Goal: Transaction & Acquisition: Purchase product/service

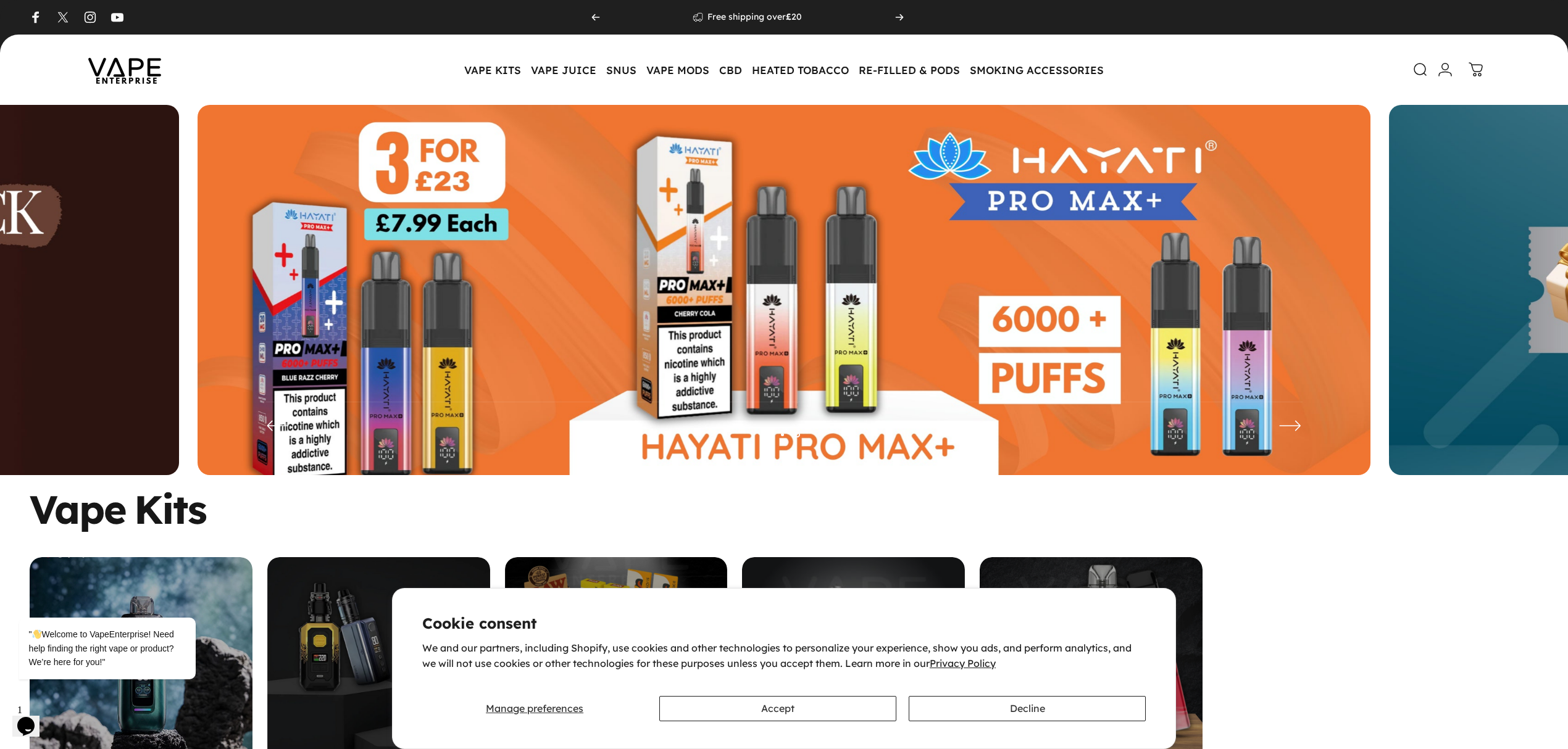
click at [489, 295] on img at bounding box center [784, 300] width 1173 height 389
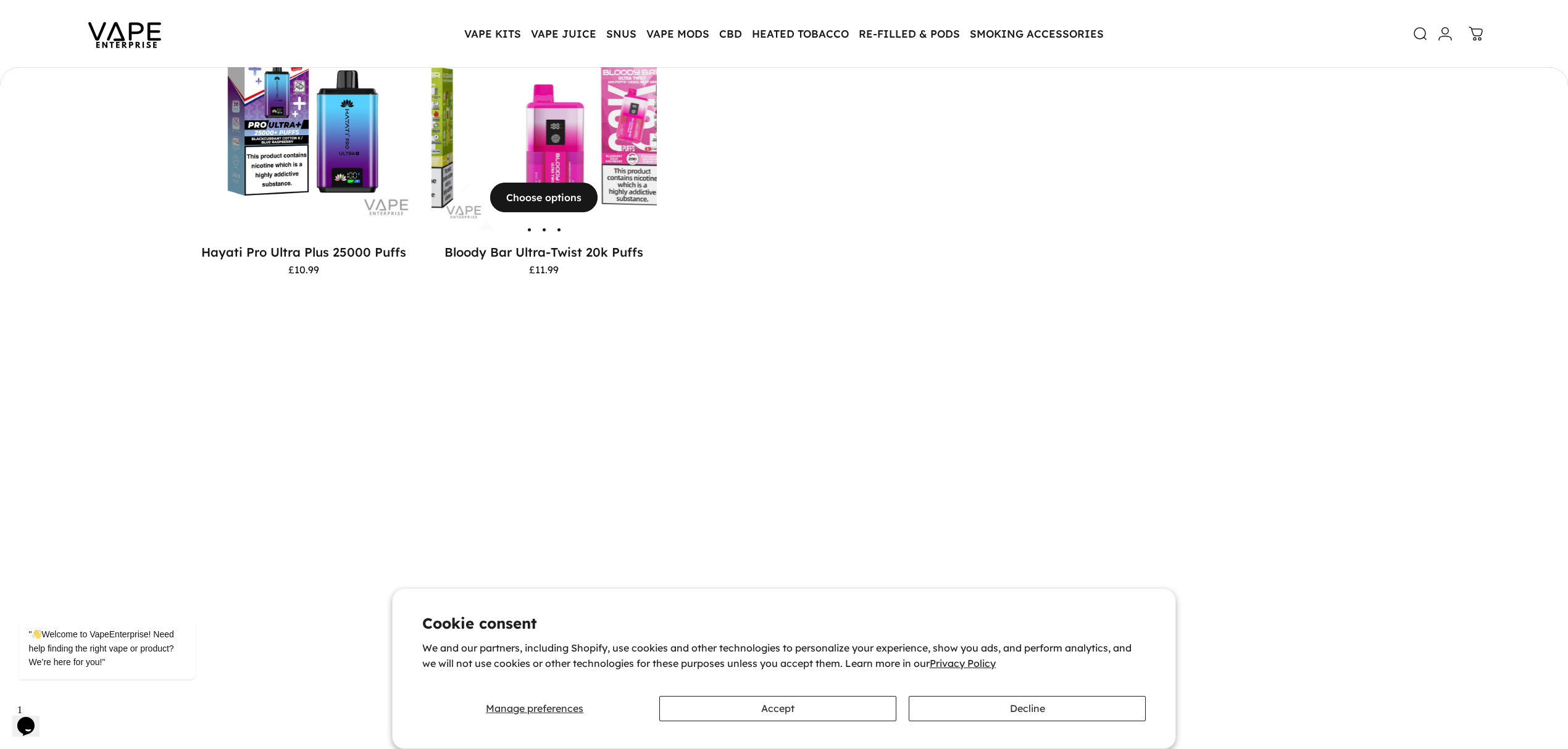
scroll to position [983, 0]
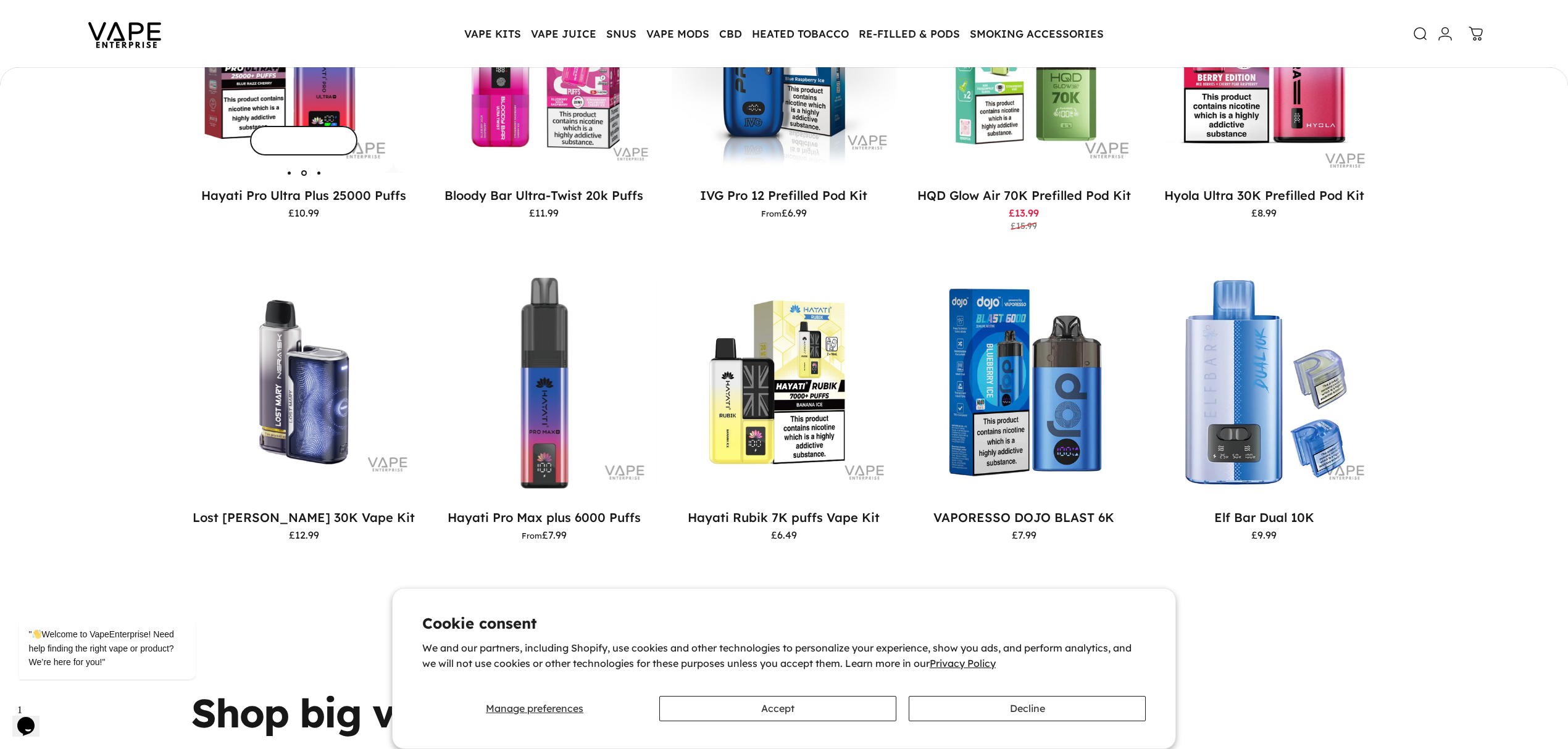
click at [393, 104] on img "Hayati Pro Ultra Plus 25000 Puffs" at bounding box center [505, 61] width 225 height 225
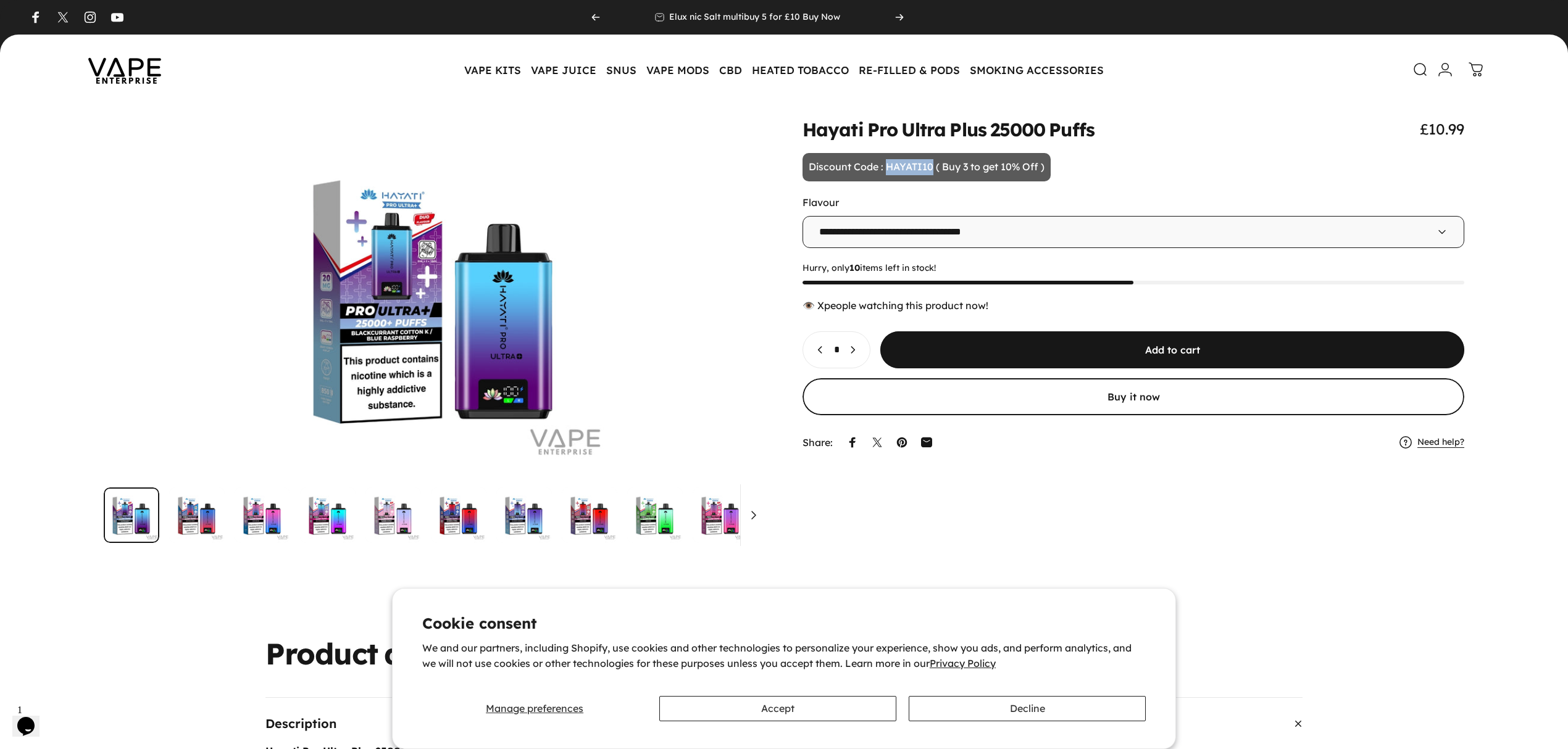
drag, startPoint x: 885, startPoint y: 166, endPoint x: 933, endPoint y: 171, distance: 48.3
click at [933, 171] on p "Discount Code : HAYATI10 ( Buy 3 to get 10% Off )" at bounding box center [927, 167] width 248 height 29
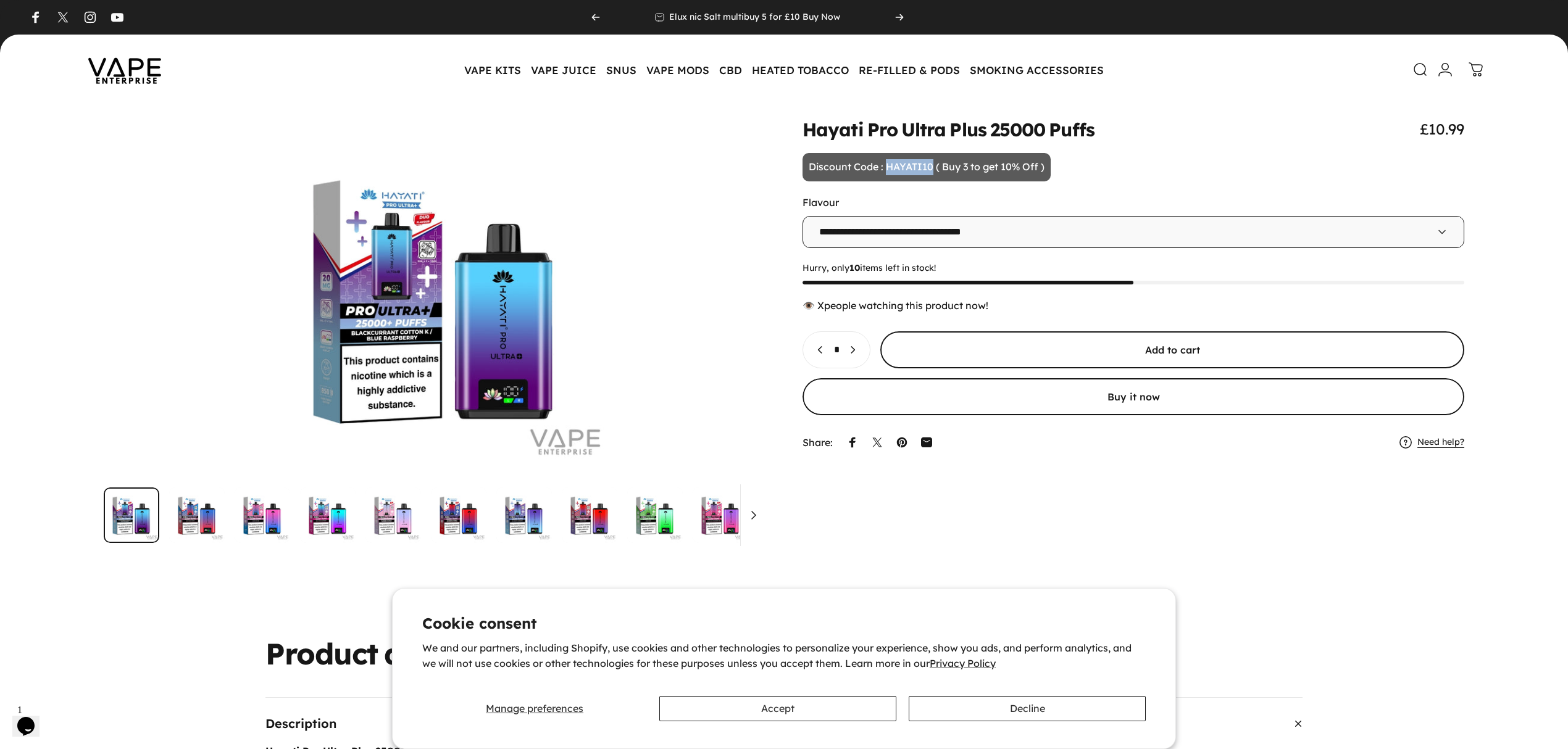
copy p "HAYATI10"
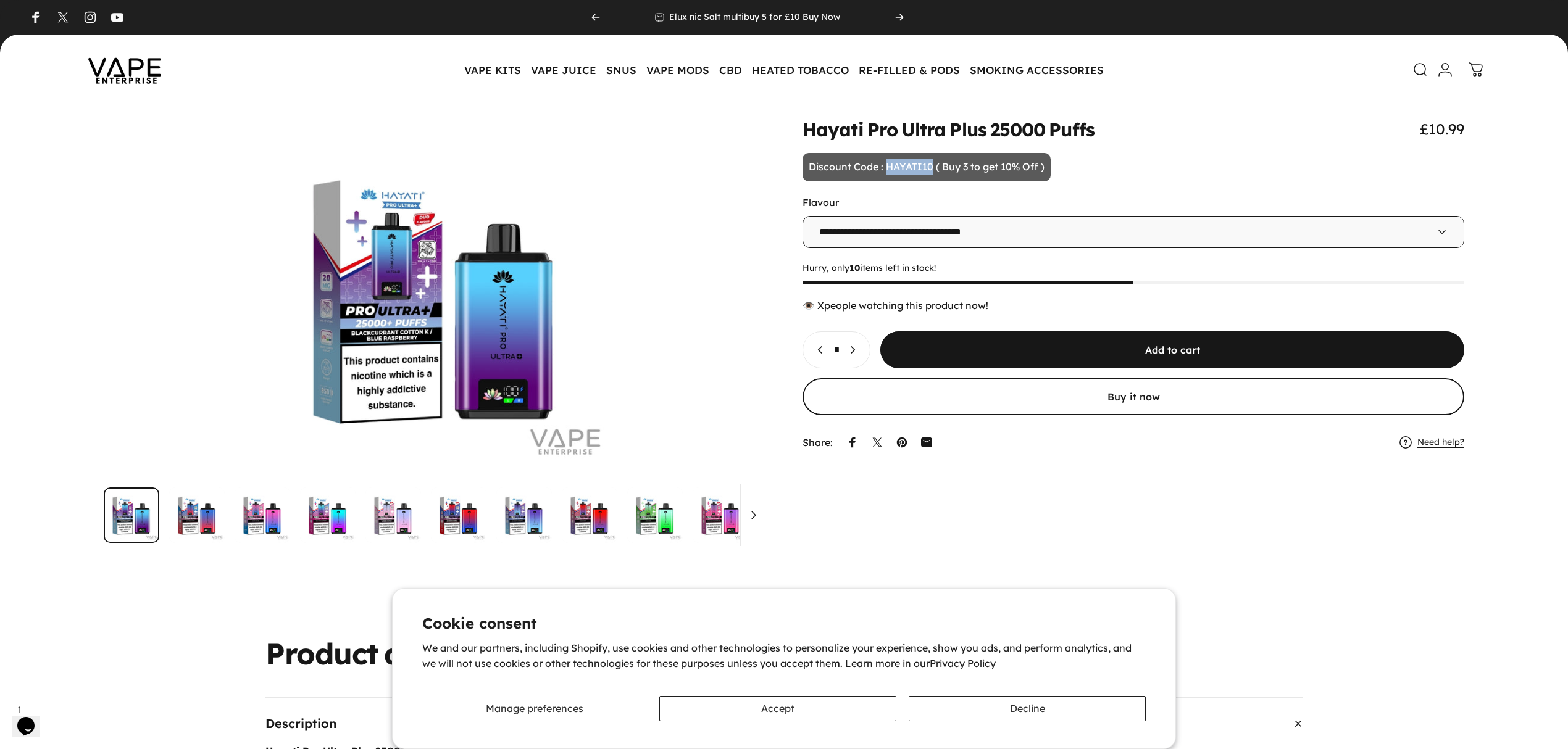
click at [858, 353] on icon "Increase quantity for Hayati Pro Ultra Plus 25000 Puffs" at bounding box center [852, 349] width 12 height 12
type input "*"
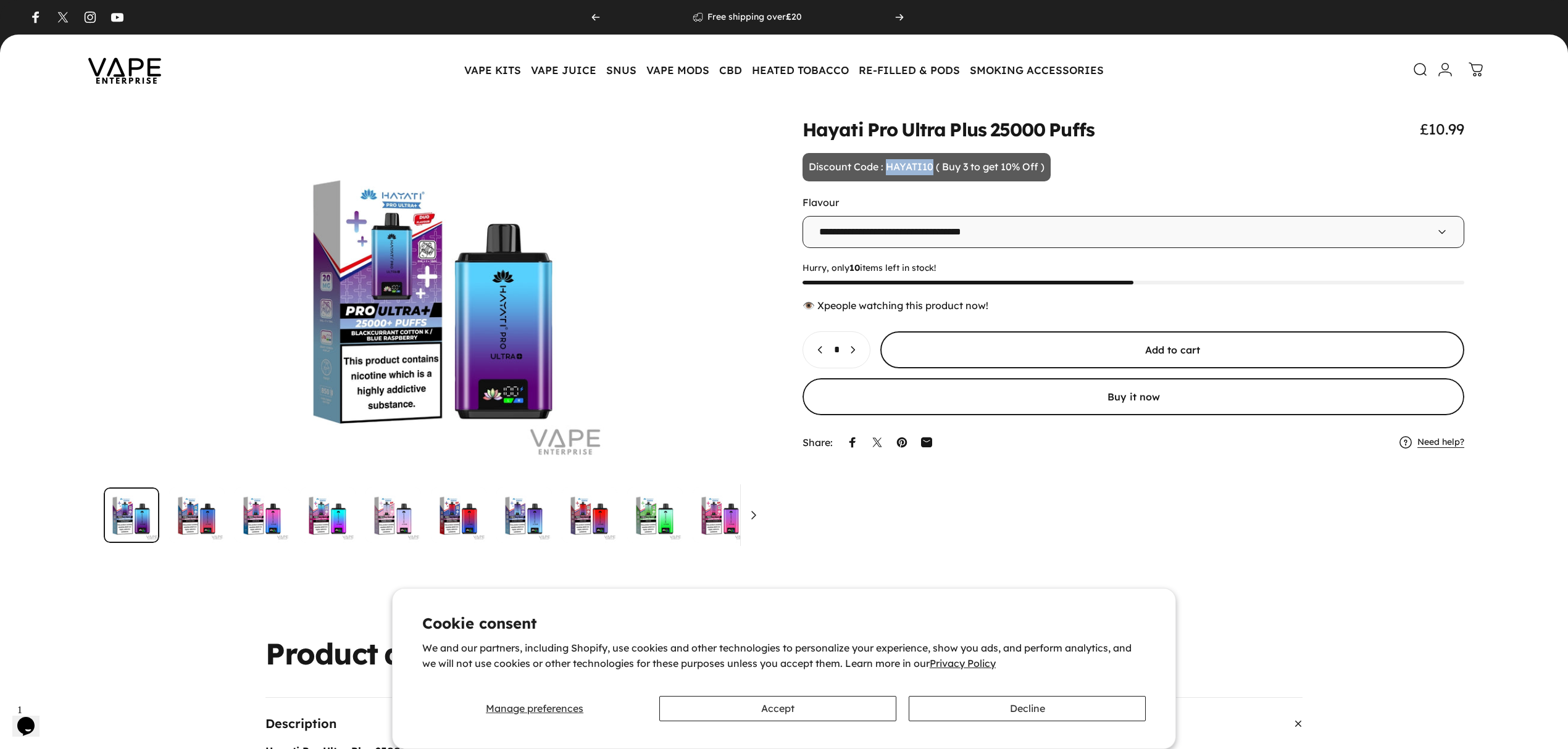
click at [952, 351] on span "submit" at bounding box center [1172, 349] width 876 height 74
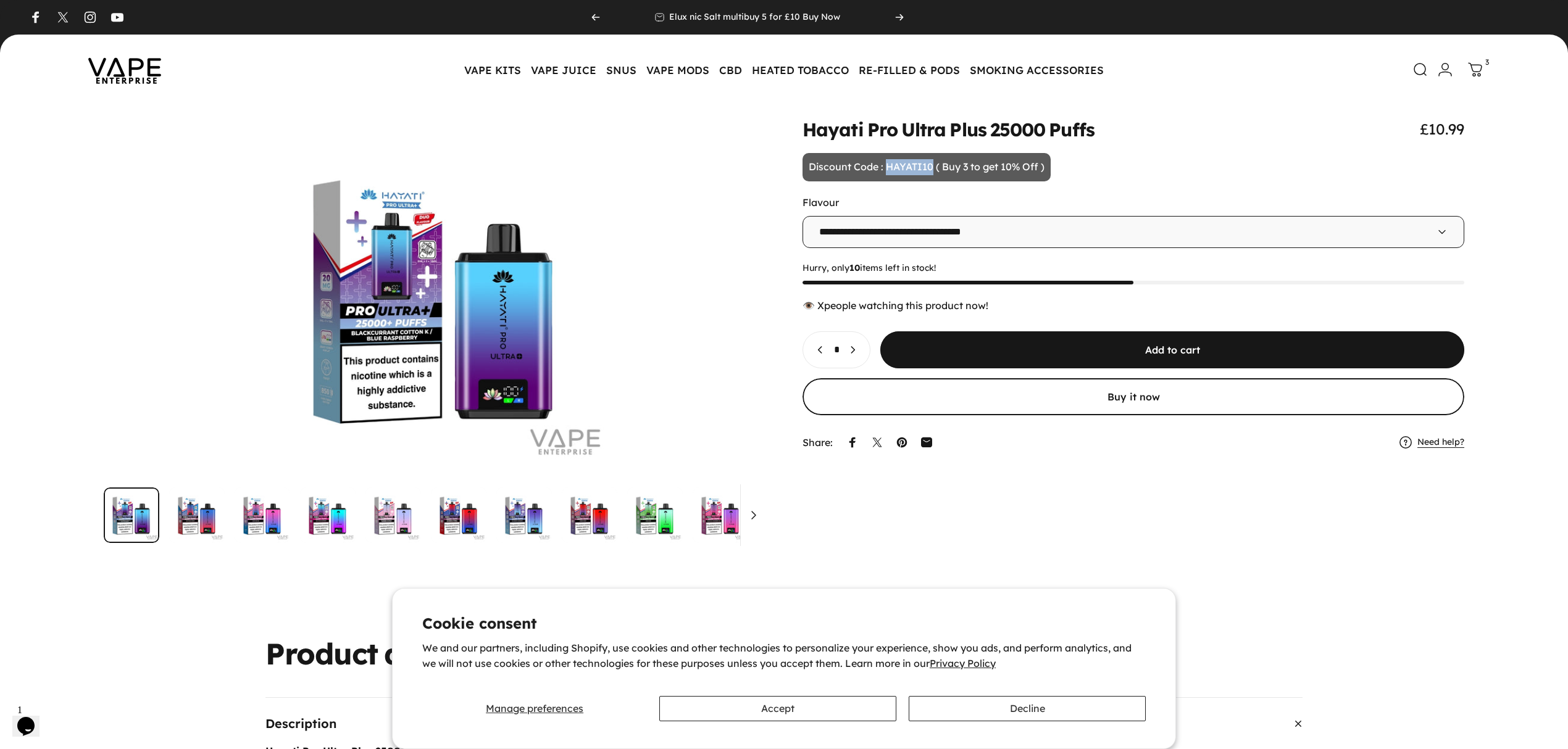
click at [1473, 70] on icon at bounding box center [1475, 68] width 13 height 13
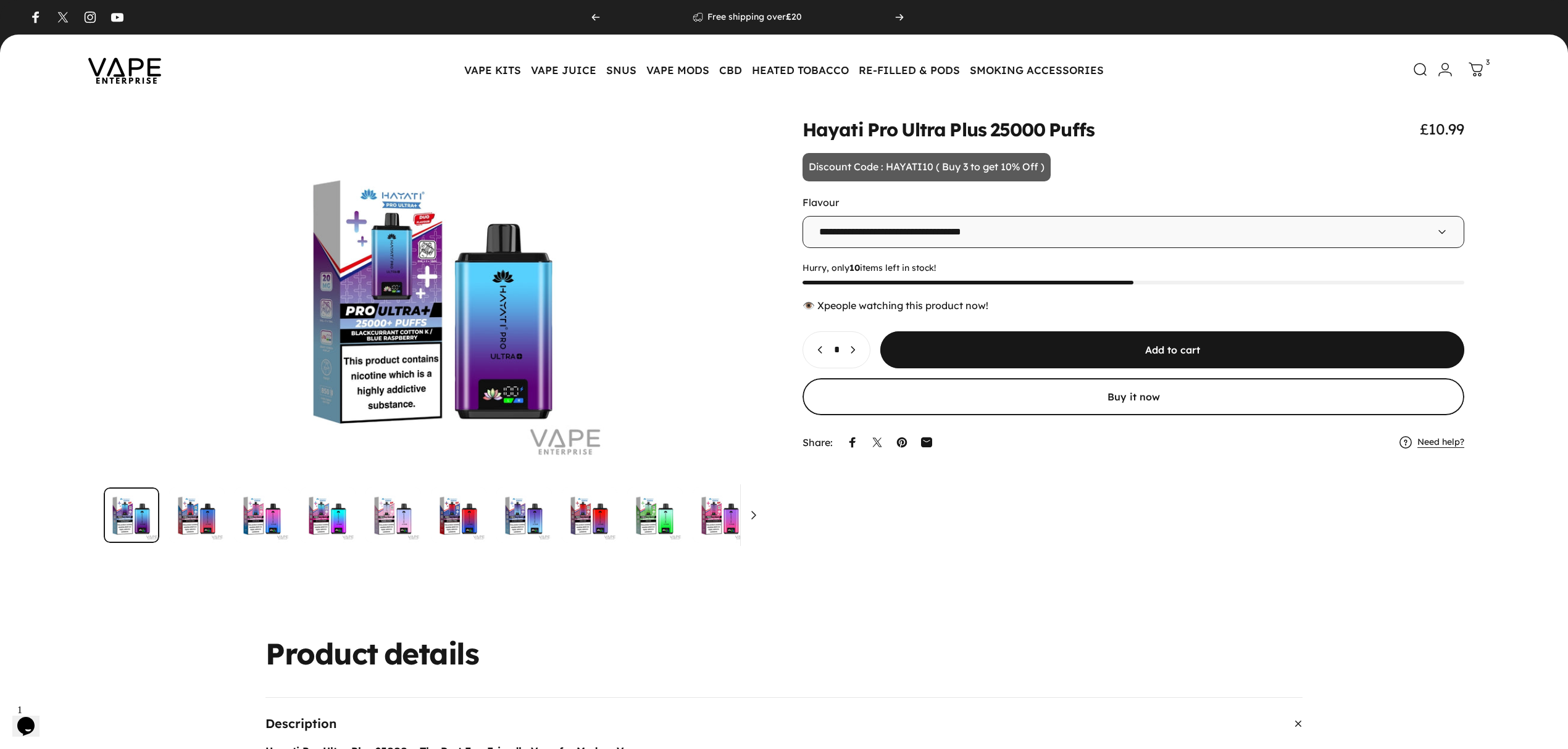
click at [1471, 69] on icon at bounding box center [1476, 69] width 15 height 15
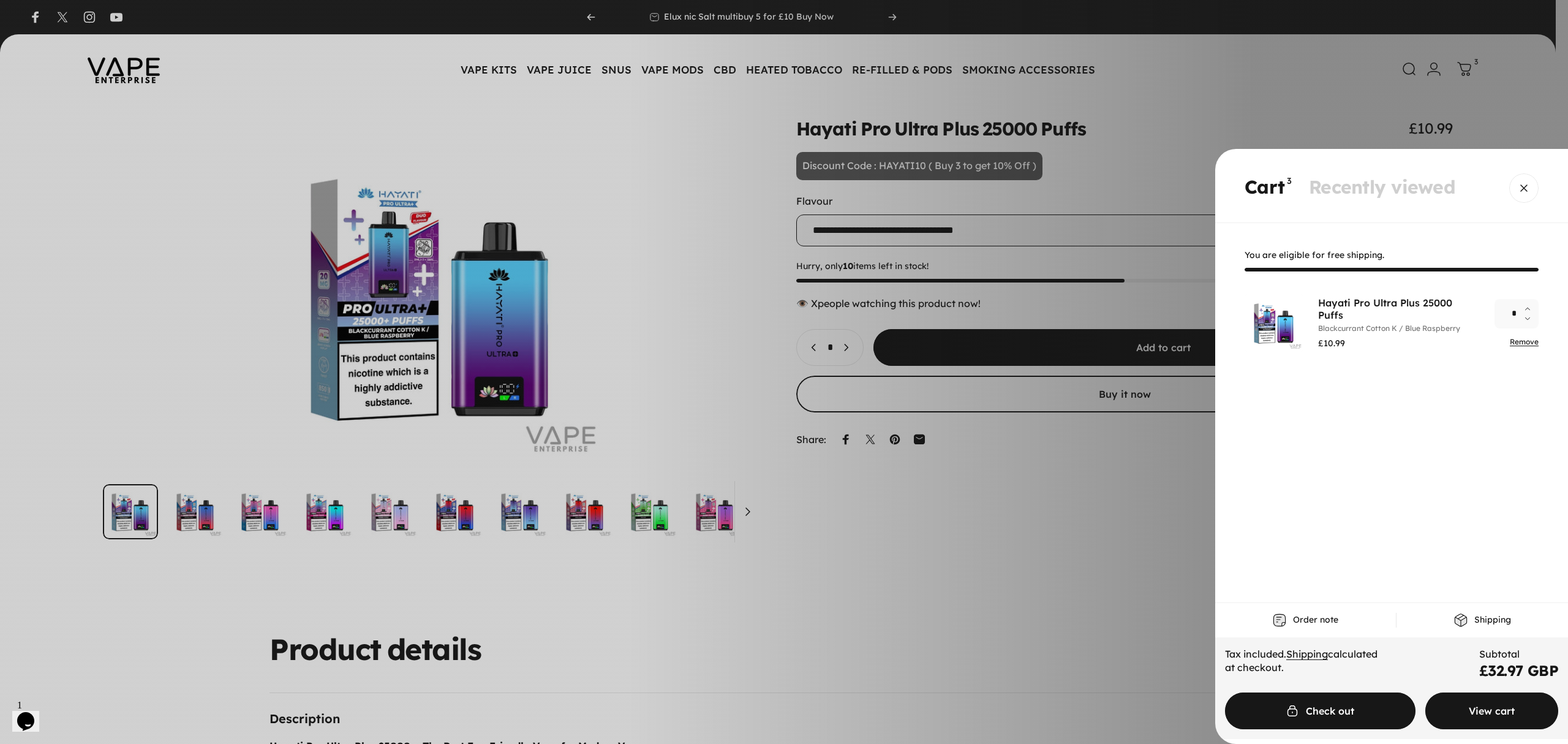
click at [1471, 708] on span "Cart" at bounding box center [1491, 710] width 200 height 74
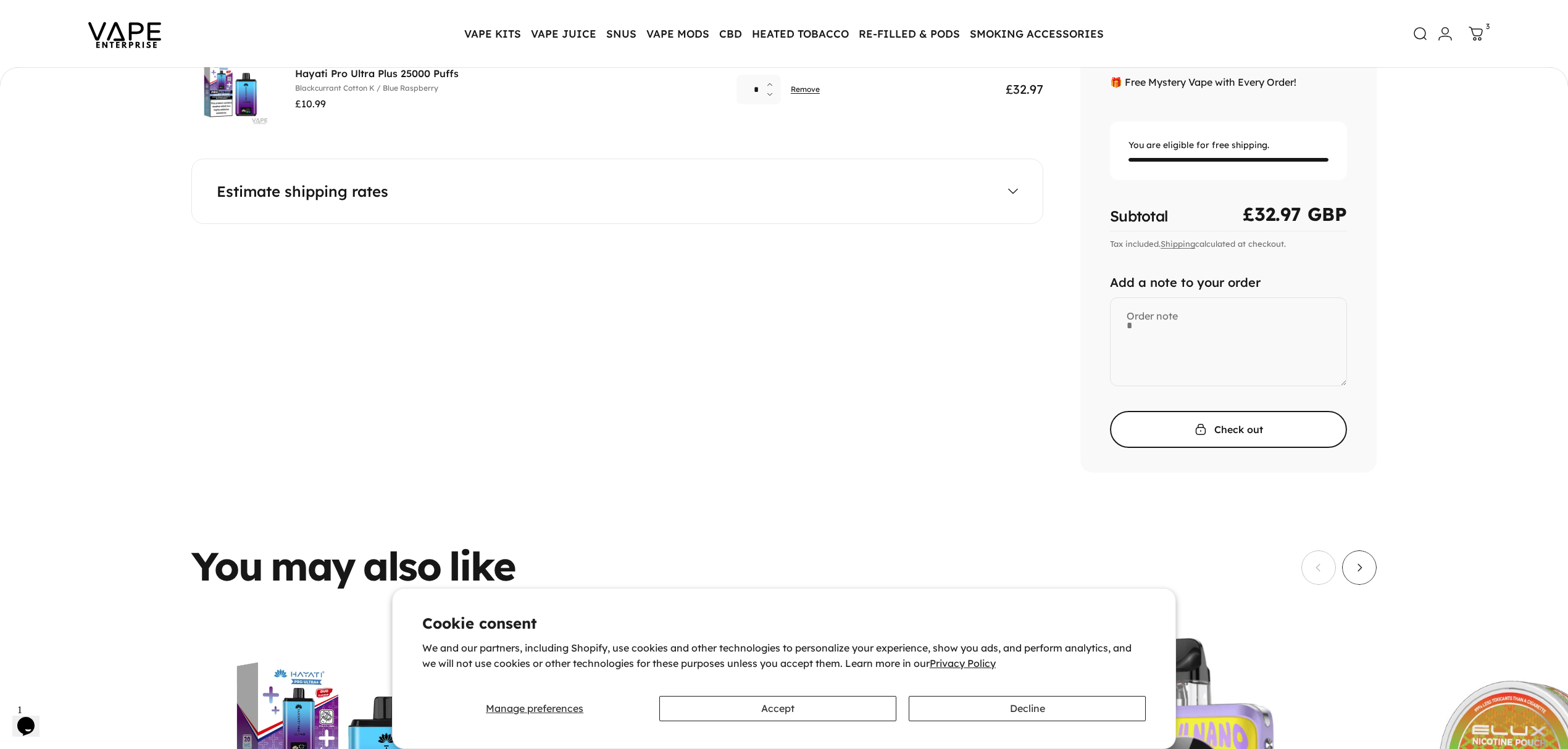
scroll to position [161, 0]
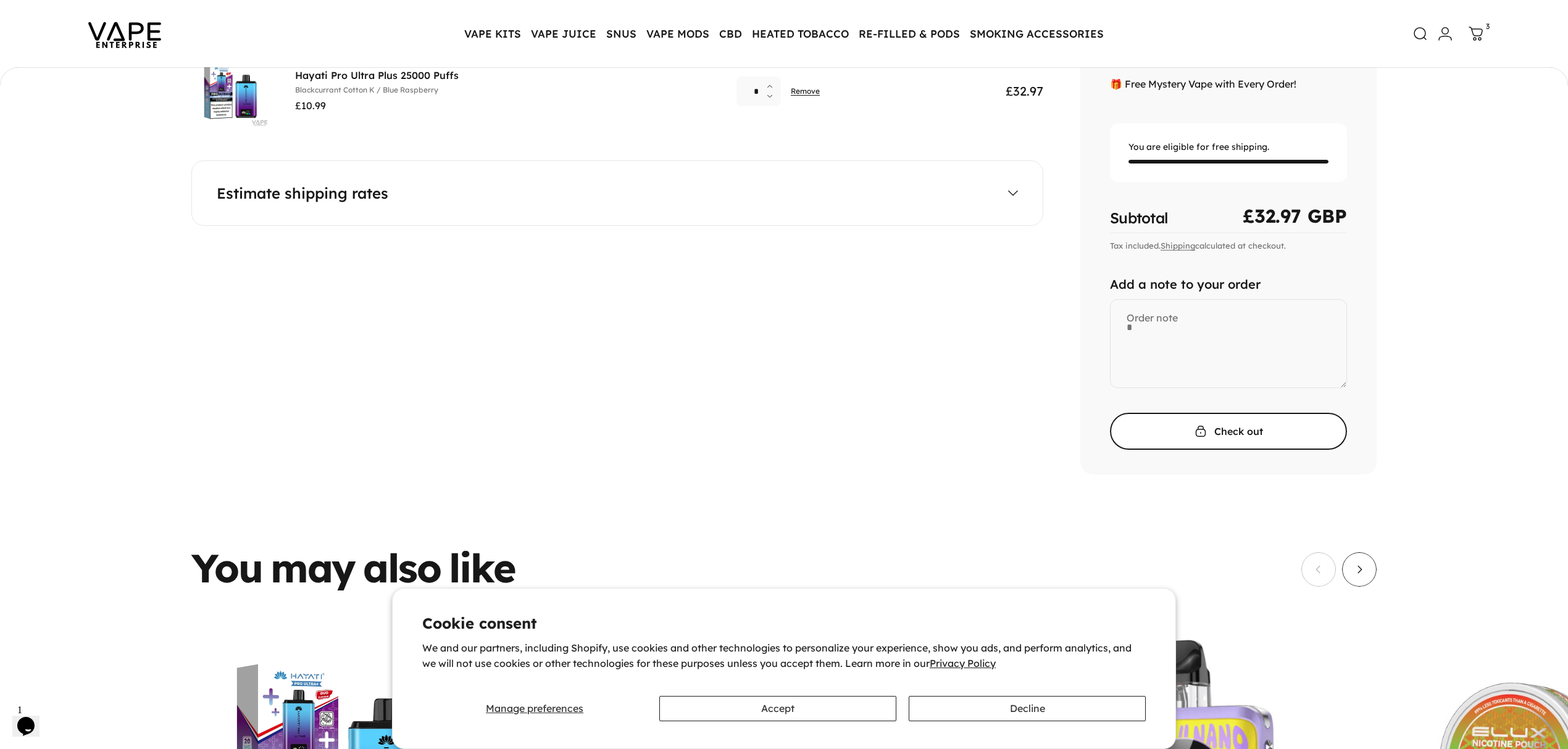
click at [1198, 439] on span "submit" at bounding box center [1229, 431] width 355 height 74
